Goal: Find contact information: Find contact information

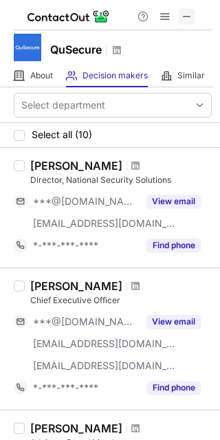
click at [188, 15] on span at bounding box center [186, 16] width 11 height 11
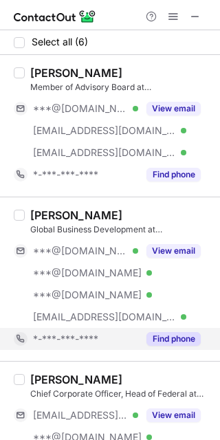
click at [161, 342] on button "Find phone" at bounding box center [173, 339] width 54 height 14
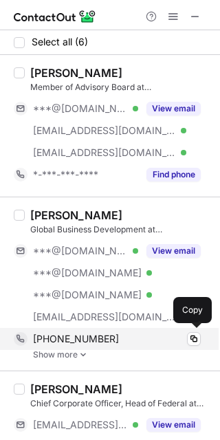
click at [78, 348] on div "[PHONE_NUMBER] Copy" at bounding box center [107, 339] width 187 height 22
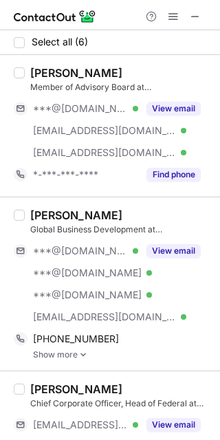
click at [82, 354] on img at bounding box center [83, 355] width 8 height 10
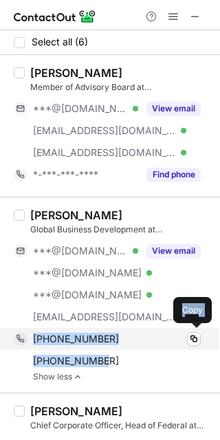
drag, startPoint x: 105, startPoint y: 359, endPoint x: 32, endPoint y: 340, distance: 75.1
click at [32, 340] on div "[PHONE_NUMBER] Copy [PHONE_NUMBER] Copy" at bounding box center [107, 350] width 187 height 44
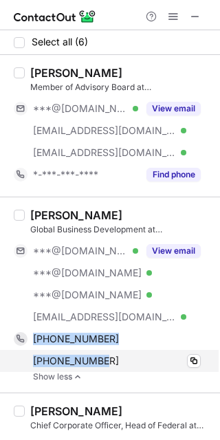
copy div "[PHONE_NUMBER] Copy [PHONE_NUMBER]"
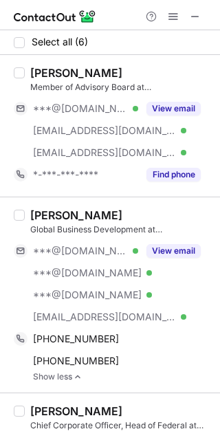
click at [120, 211] on div "[PERSON_NAME]" at bounding box center [76, 215] width 92 height 14
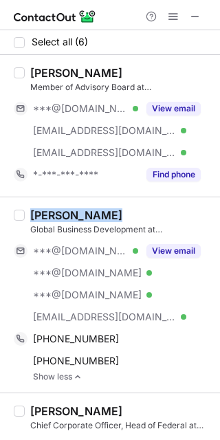
click at [120, 211] on div "[PERSON_NAME]" at bounding box center [76, 215] width 92 height 14
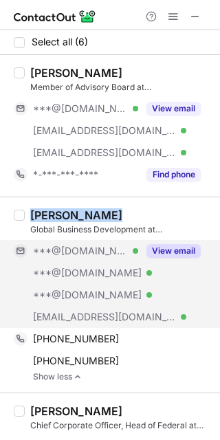
copy div "[PERSON_NAME]"
click at [182, 252] on button "View email" at bounding box center [173, 251] width 54 height 14
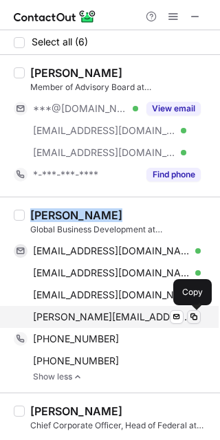
click at [192, 317] on span at bounding box center [193, 316] width 11 height 11
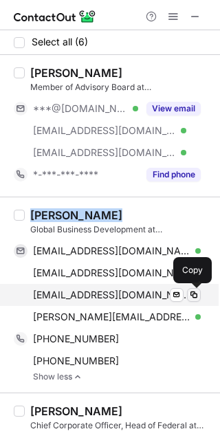
click at [194, 294] on span at bounding box center [193, 294] width 11 height 11
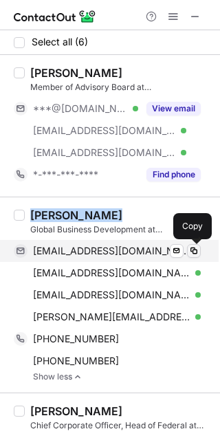
click at [196, 249] on span at bounding box center [193, 250] width 11 height 11
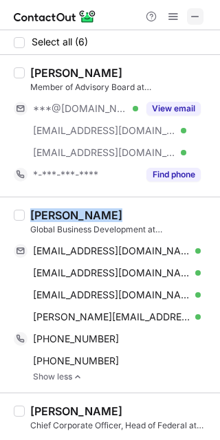
click at [195, 15] on span at bounding box center [195, 16] width 11 height 11
